Goal: Transaction & Acquisition: Purchase product/service

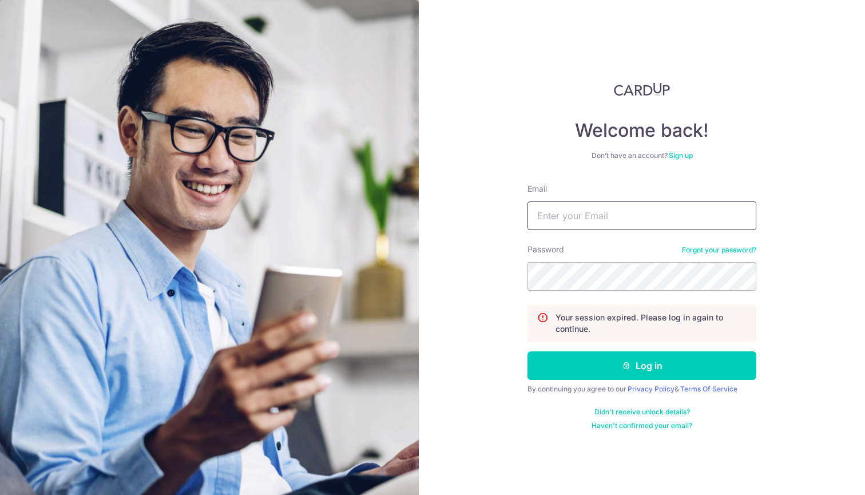
type input "[EMAIL_ADDRESS][DOMAIN_NAME]"
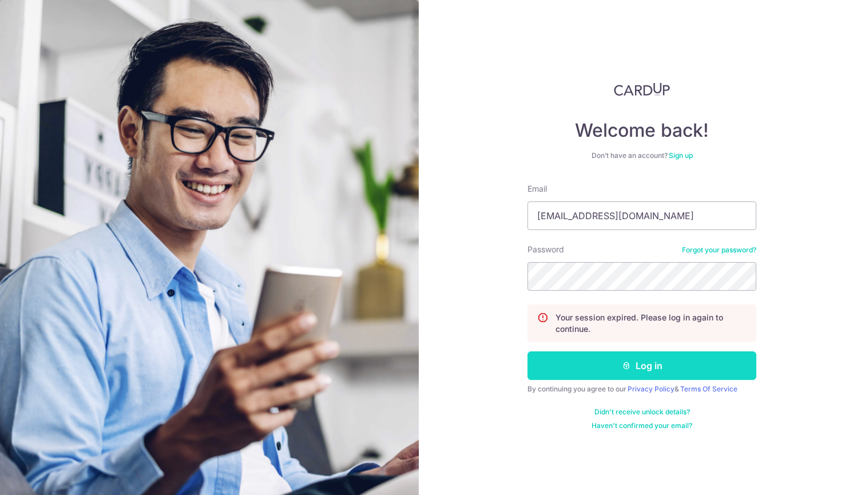
click at [641, 378] on button "Log in" at bounding box center [642, 365] width 229 height 29
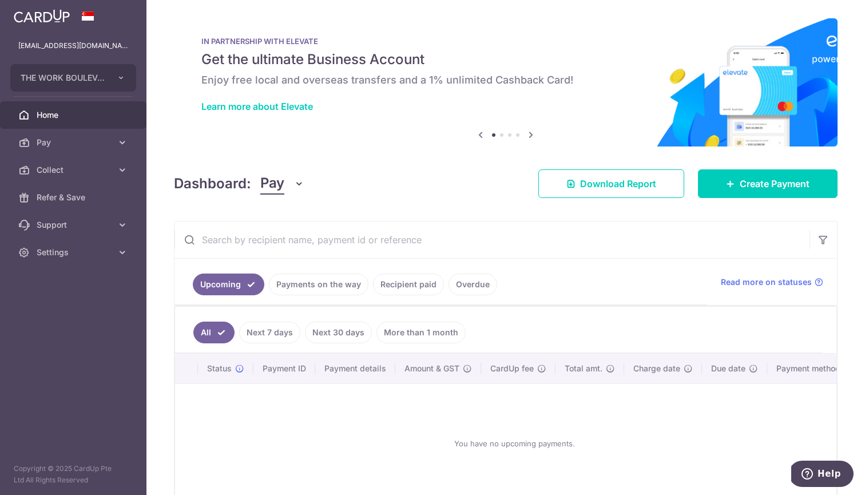
click at [399, 287] on link "Recipient paid" at bounding box center [408, 285] width 71 height 22
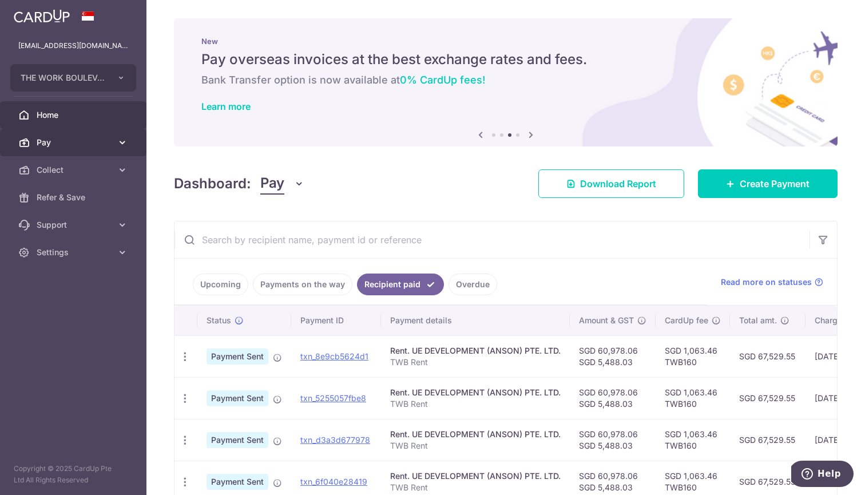
click at [74, 145] on span "Pay" at bounding box center [75, 142] width 76 height 11
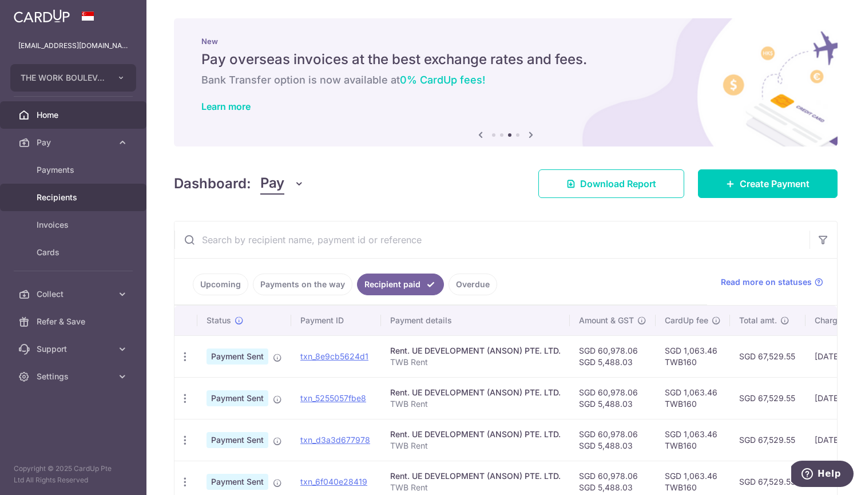
click at [69, 197] on span "Recipients" at bounding box center [75, 197] width 76 height 11
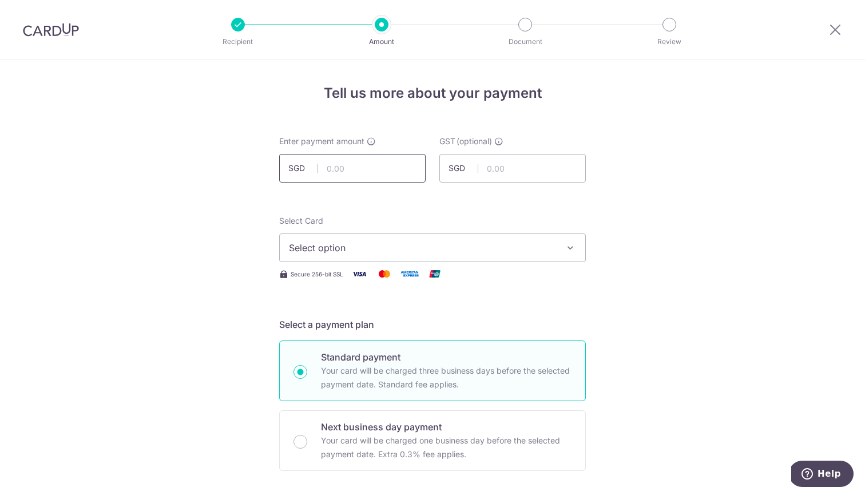
click at [389, 172] on input "text" at bounding box center [352, 168] width 146 height 29
paste input "60,978.06"
type input "60,978.06"
click at [545, 173] on input "text" at bounding box center [512, 168] width 146 height 29
paste input "5,488.03"
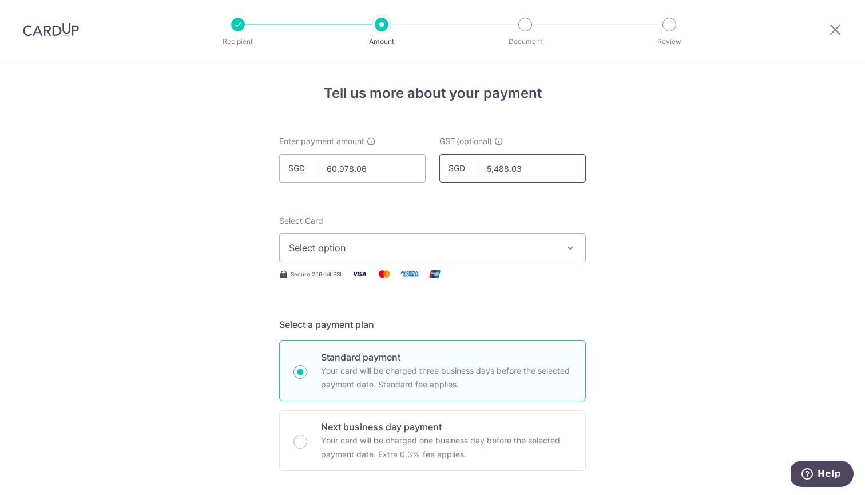
type input "5,488.03"
click at [562, 251] on button "Select option" at bounding box center [432, 247] width 307 height 29
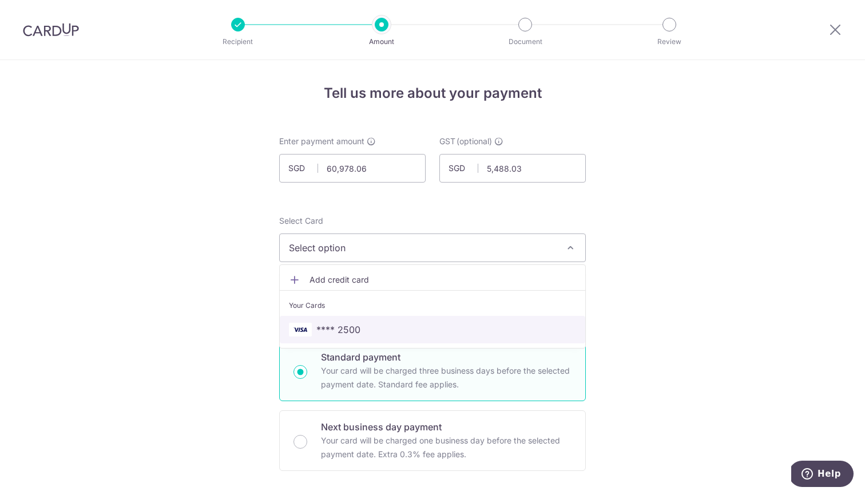
click at [395, 334] on span "**** 2500" at bounding box center [432, 330] width 287 height 14
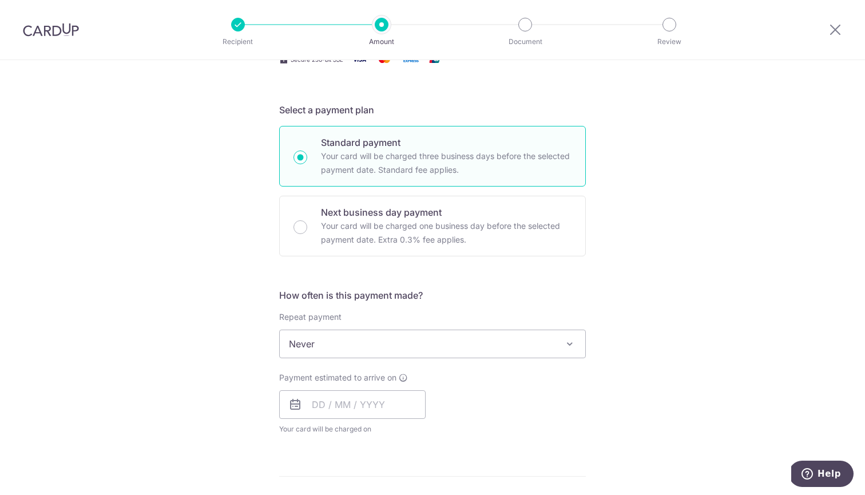
scroll to position [217, 0]
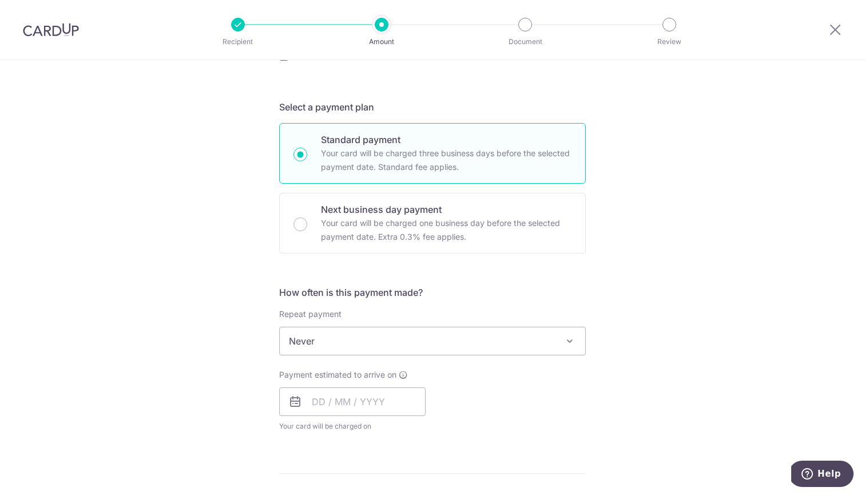
click at [553, 338] on span "Never" at bounding box center [433, 340] width 306 height 27
click at [386, 404] on input "text" at bounding box center [352, 401] width 146 height 29
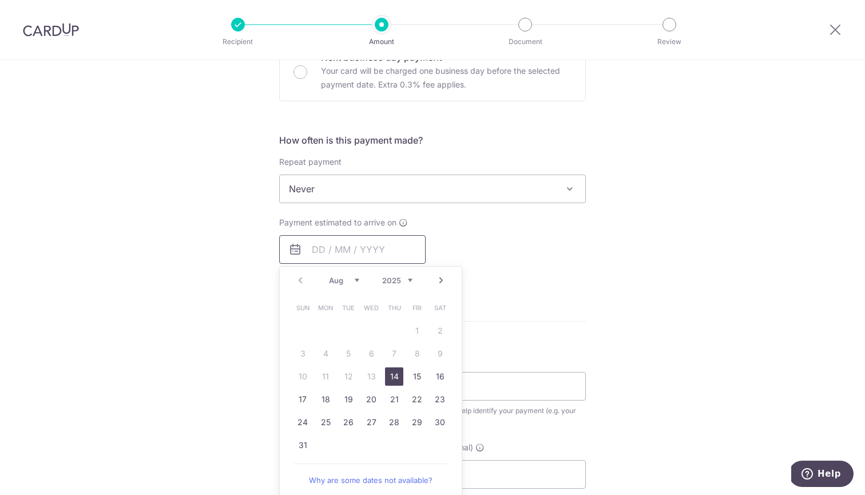
scroll to position [370, 0]
click at [394, 378] on link "14" at bounding box center [394, 376] width 18 height 18
type input "[DATE]"
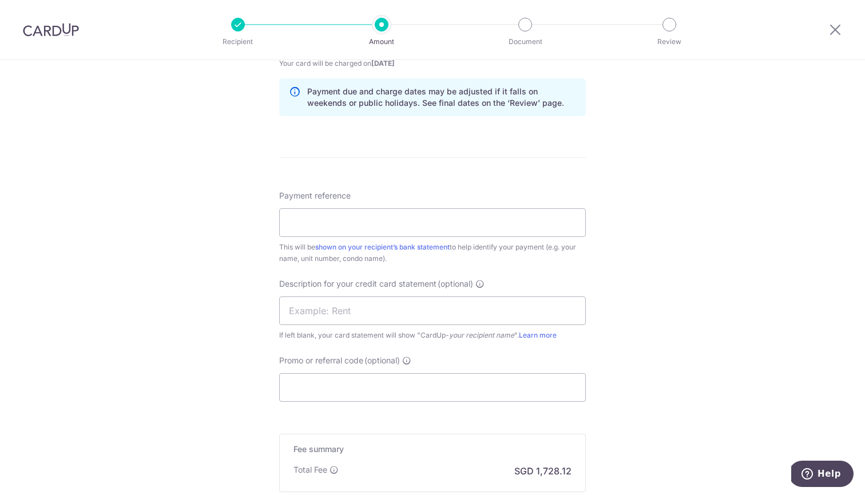
scroll to position [588, 0]
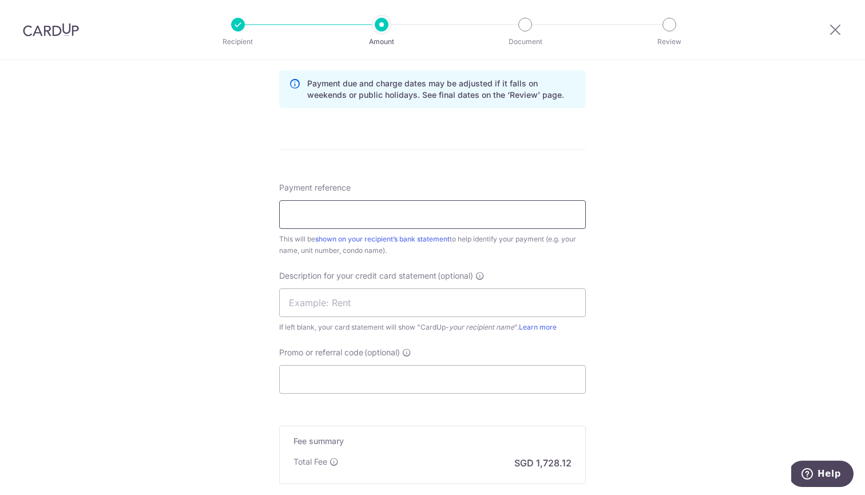
click at [493, 225] on input "Payment reference" at bounding box center [432, 214] width 307 height 29
type input "TWB Rent"
click at [482, 291] on input "text" at bounding box center [432, 302] width 307 height 29
type input "Twb Rent"
click at [476, 377] on input "Promo or referral code (optional)" at bounding box center [432, 379] width 307 height 29
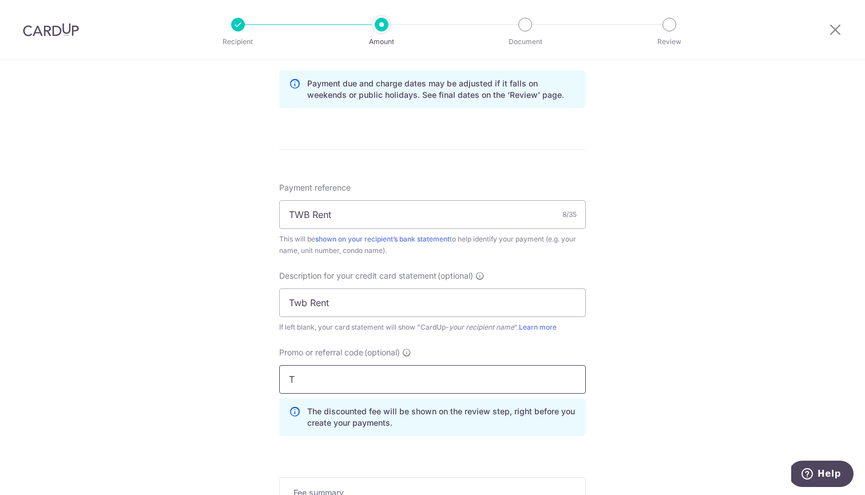
type input "TWB160"
click at [628, 373] on div "Tell us more about your payment Enter payment amount SGD 60,978.06 60978.06 GST…" at bounding box center [432, 77] width 865 height 1210
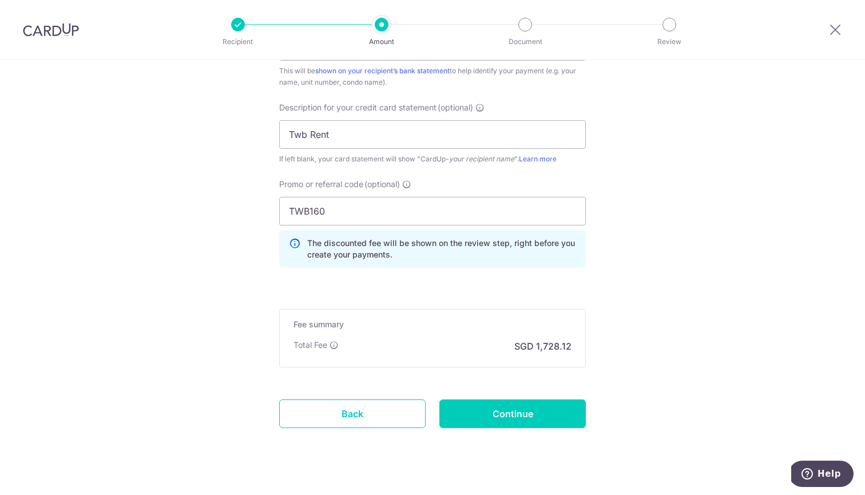
scroll to position [758, 0]
click at [550, 411] on input "Continue" at bounding box center [512, 412] width 146 height 29
type input "Create Schedule"
